Goal: Task Accomplishment & Management: Manage account settings

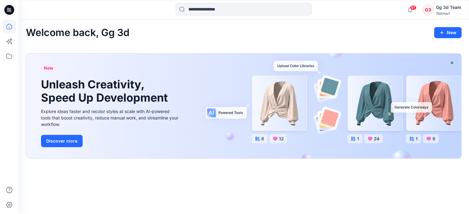
click at [6, 10] on icon at bounding box center [9, 10] width 10 height 10
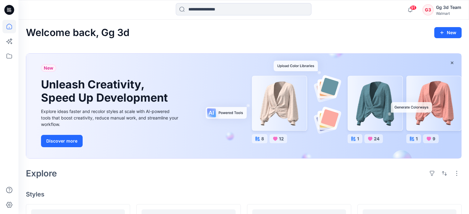
click at [7, 10] on icon at bounding box center [9, 10] width 10 height 20
drag, startPoint x: 32, startPoint y: 36, endPoint x: 107, endPoint y: 37, distance: 74.9
click at [107, 37] on h2 "Welcome back, Gg 3d" at bounding box center [78, 32] width 104 height 11
click at [8, 8] on icon at bounding box center [9, 10] width 10 height 10
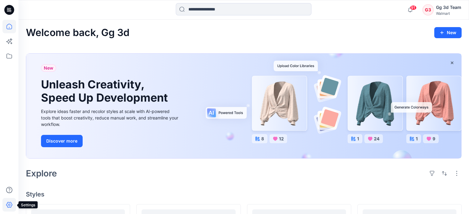
click at [12, 203] on icon at bounding box center [9, 205] width 14 height 14
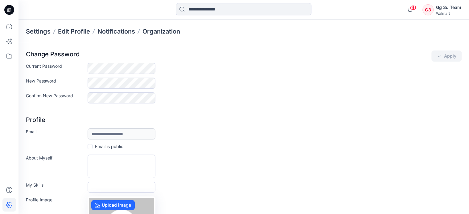
click at [15, 14] on div at bounding box center [9, 10] width 20 height 20
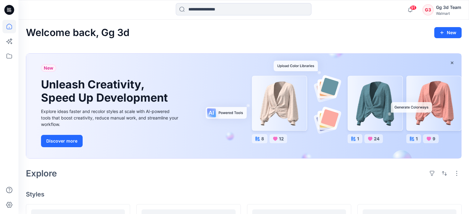
click at [5, 8] on icon at bounding box center [9, 10] width 10 height 10
click at [449, 11] on div "Gg 3d Team" at bounding box center [448, 7] width 25 height 7
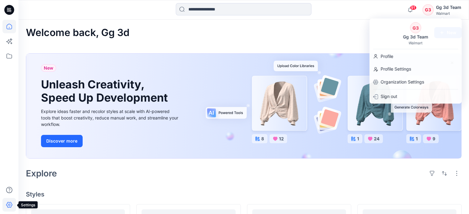
click at [6, 207] on icon at bounding box center [9, 205] width 14 height 14
